Goal: Complete application form

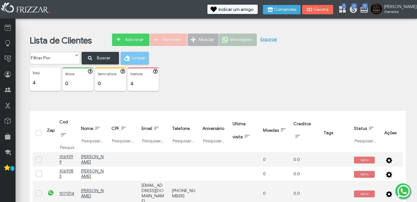
click at [132, 36] on span "Adicionar" at bounding box center [134, 39] width 22 height 9
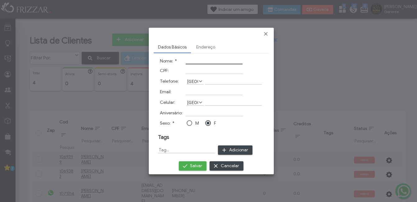
click at [191, 123] on div at bounding box center [190, 123] width 6 height 6
click at [194, 64] on input "Nome: *" at bounding box center [214, 61] width 57 height 7
type input "Valdecir"
click at [216, 103] on input "Celular:" at bounding box center [233, 102] width 57 height 7
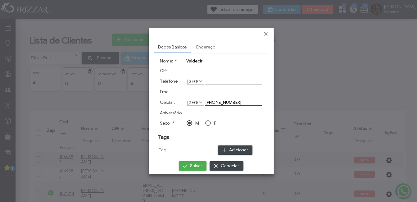
type input "[PHONE_NUMBER]"
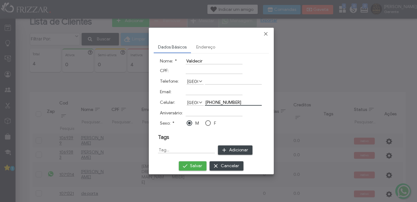
scroll to position [19, 0]
click at [203, 47] on link "Endereço" at bounding box center [206, 47] width 28 height 11
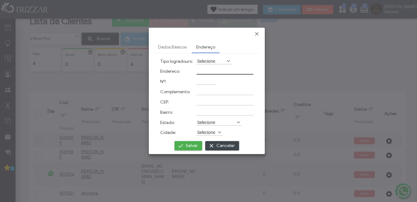
click at [203, 71] on input "Endereco:" at bounding box center [225, 71] width 57 height 7
type input "r"
type input "Rua [PERSON_NAME]"
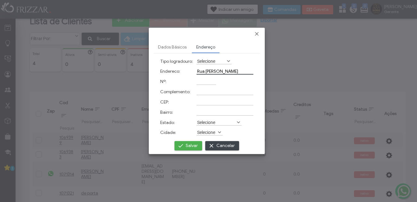
click at [201, 80] on input "Nº:" at bounding box center [207, 81] width 20 height 7
type input "841"
click at [208, 114] on input "Bairro:" at bounding box center [225, 112] width 57 height 7
type input "Jd Amália 2"
click at [221, 121] on label "Selecione" at bounding box center [216, 122] width 39 height 6
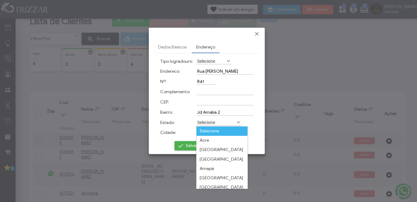
scroll to position [3, 28]
click at [221, 121] on label "Selecione" at bounding box center [216, 122] width 39 height 6
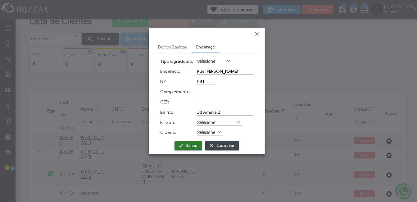
click at [189, 145] on span "Salvar" at bounding box center [192, 145] width 12 height 9
